Goal: Obtain resource: Obtain resource

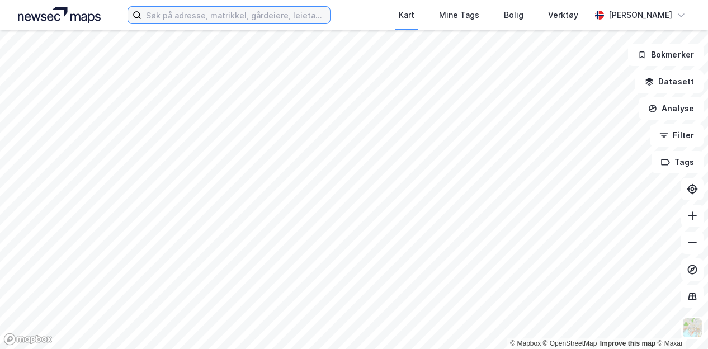
click at [214, 15] on input at bounding box center [236, 15] width 189 height 17
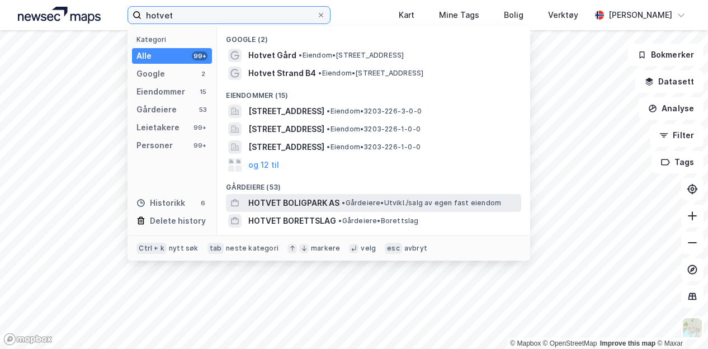
type input "hotvet"
click at [285, 200] on span "HOTVET BOLIGPARK AS" at bounding box center [293, 202] width 91 height 13
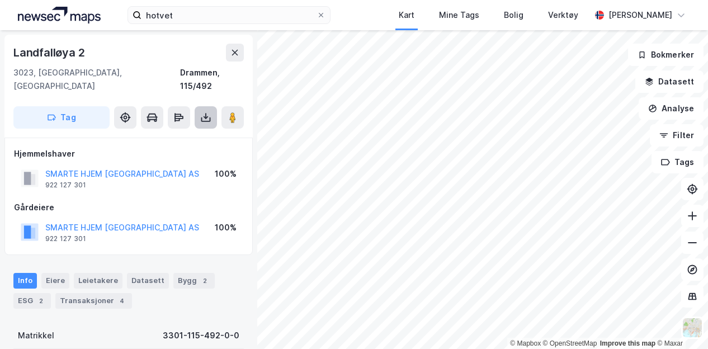
click at [205, 116] on icon at bounding box center [206, 117] width 4 height 3
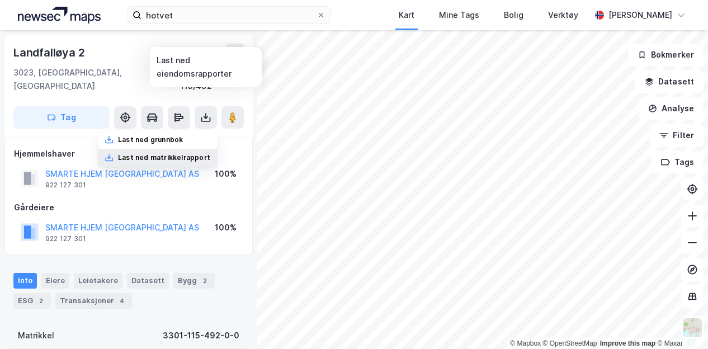
click at [175, 153] on div "Last ned matrikkelrapport" at bounding box center [164, 157] width 92 height 9
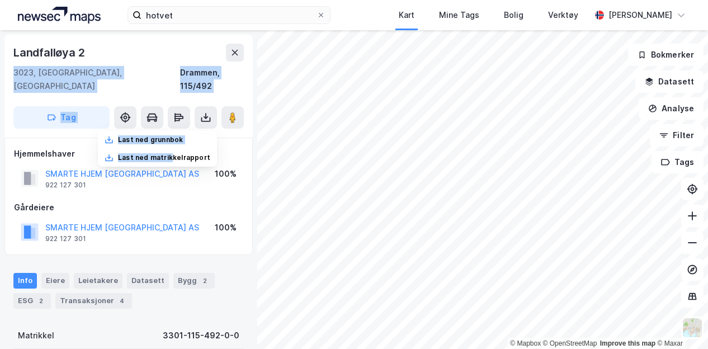
drag, startPoint x: 175, startPoint y: 144, endPoint x: 230, endPoint y: 31, distance: 125.3
click at [230, 31] on div "Landfalløya 2 3023, Drammen, Buskerud Drammen, 115/492 Tag Last ned grunnbok La…" at bounding box center [128, 189] width 257 height 319
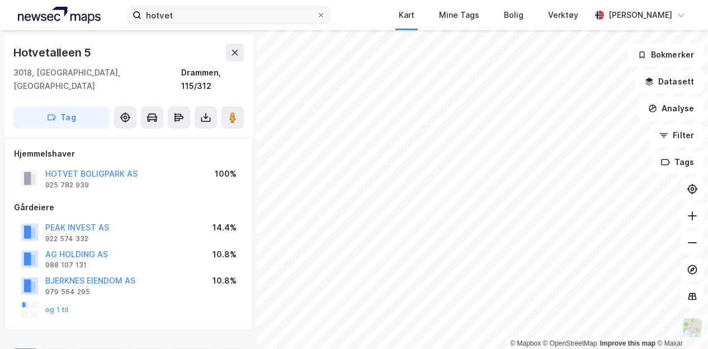
scroll to position [4, 0]
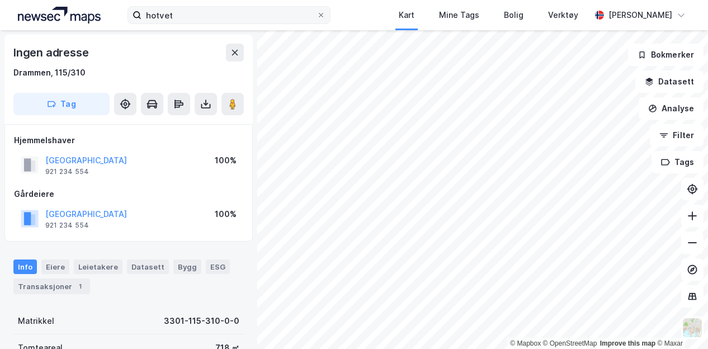
scroll to position [4, 0]
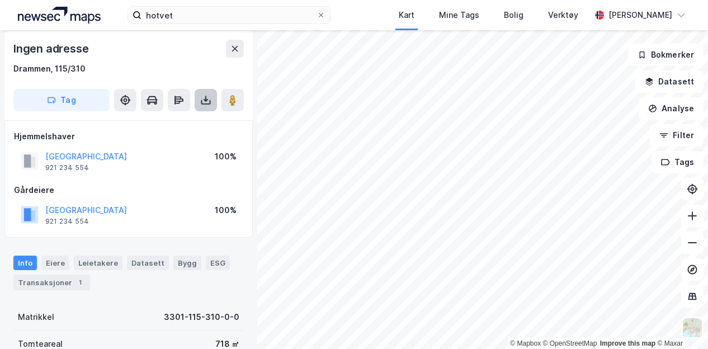
click at [208, 105] on icon at bounding box center [205, 100] width 11 height 11
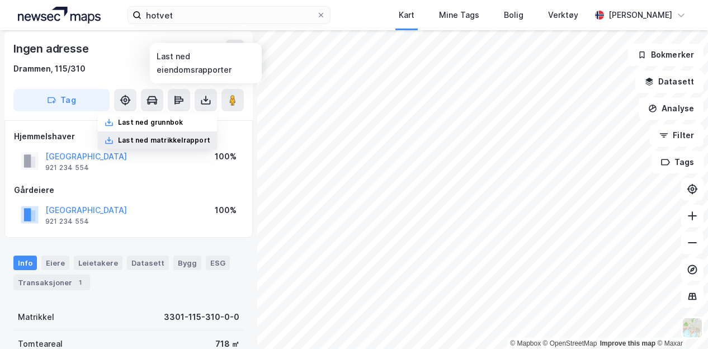
click at [183, 142] on div "Last ned matrikkelrapport" at bounding box center [164, 140] width 92 height 9
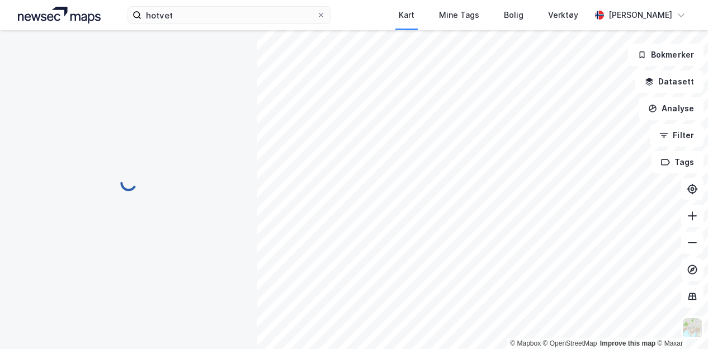
scroll to position [4, 0]
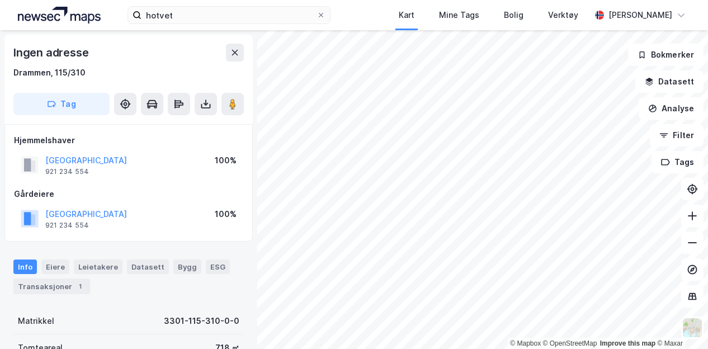
scroll to position [4, 0]
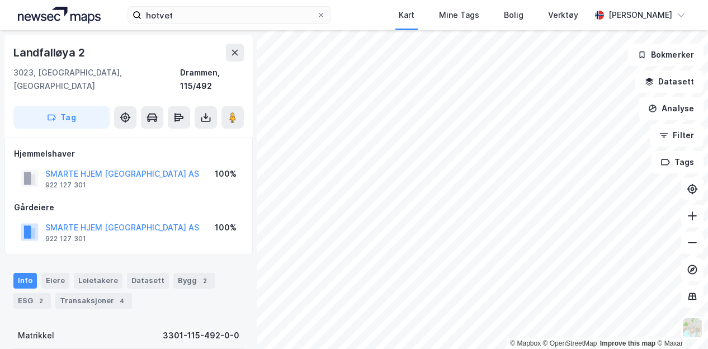
scroll to position [4, 0]
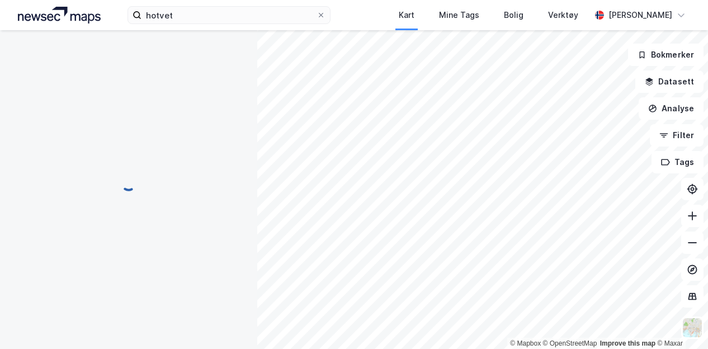
scroll to position [4, 0]
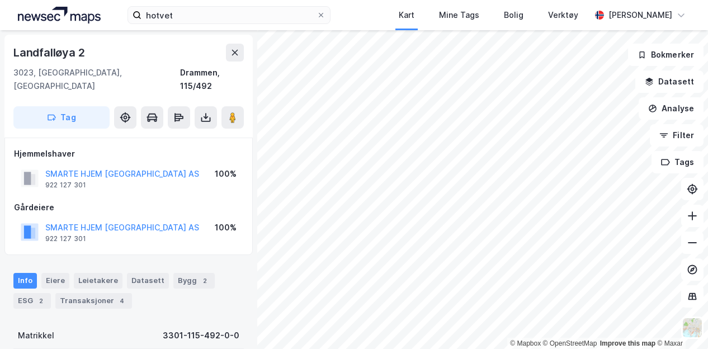
scroll to position [4, 0]
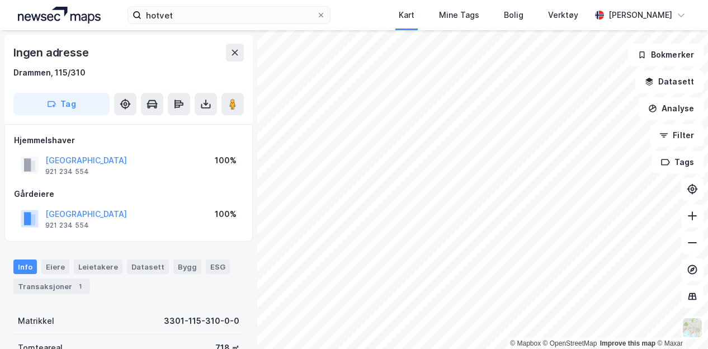
scroll to position [4, 0]
